Goal: Navigation & Orientation: Find specific page/section

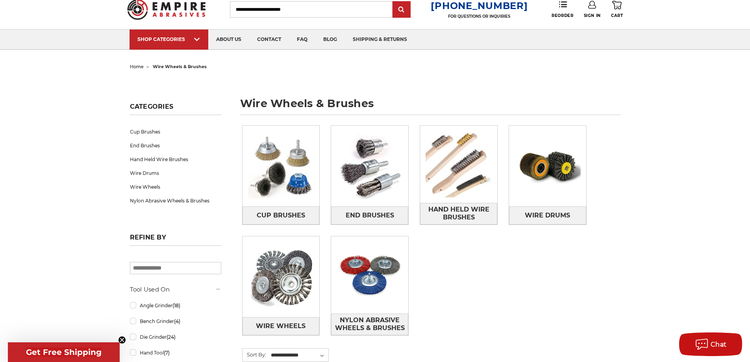
scroll to position [39, 0]
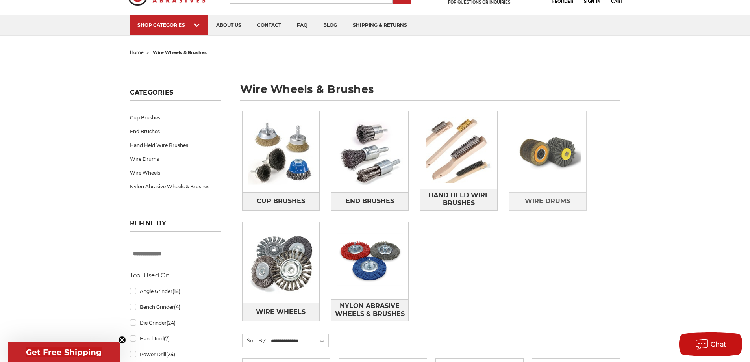
click at [564, 174] on img at bounding box center [547, 151] width 77 height 77
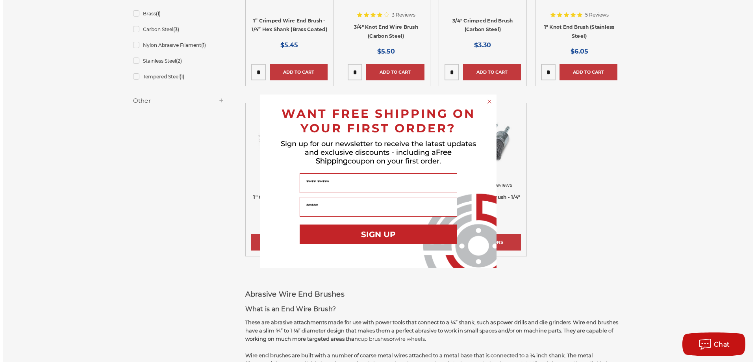
scroll to position [433, 0]
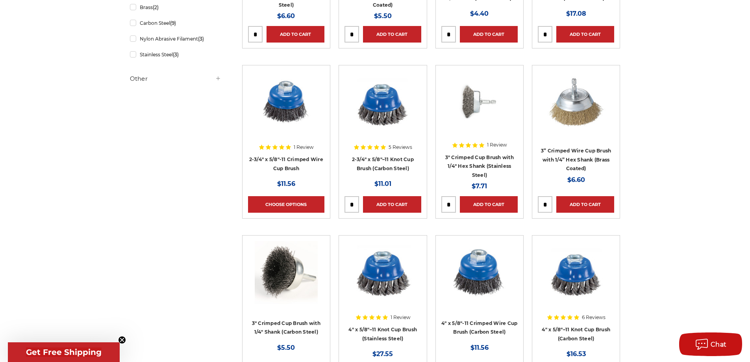
scroll to position [433, 0]
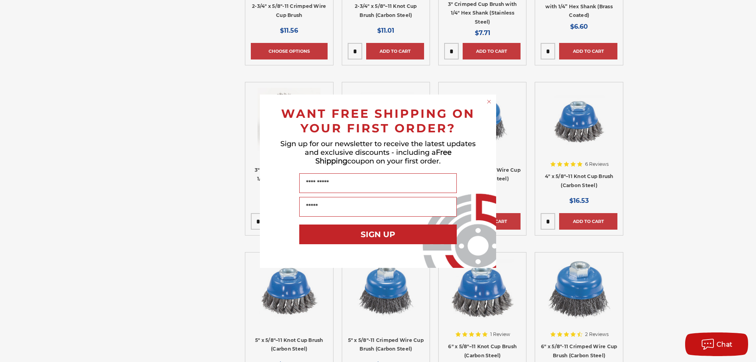
click at [490, 101] on circle "Close dialog" at bounding box center [488, 101] width 7 height 7
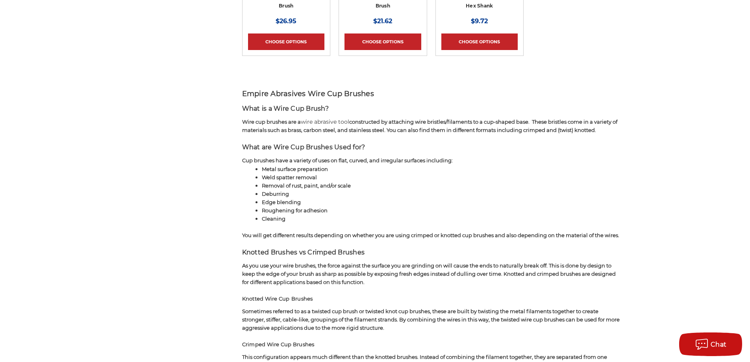
scroll to position [984, 0]
